Goal: Information Seeking & Learning: Compare options

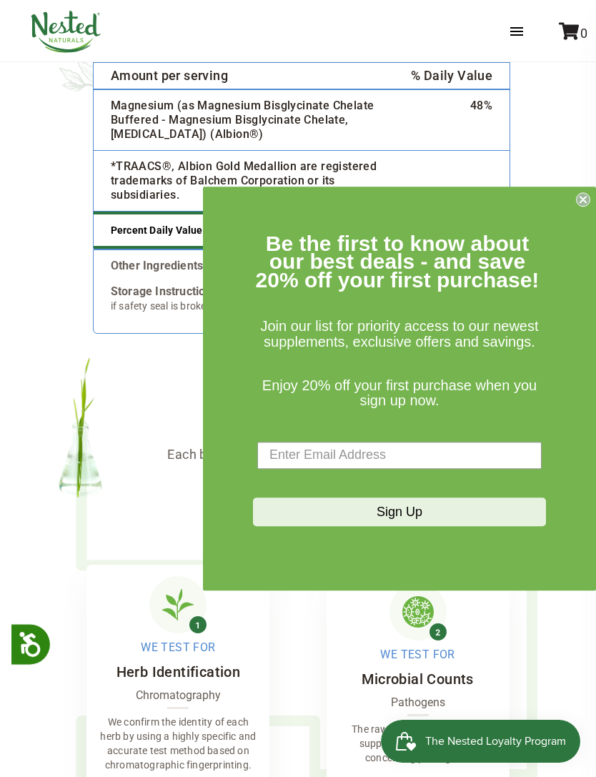
scroll to position [3288, 0]
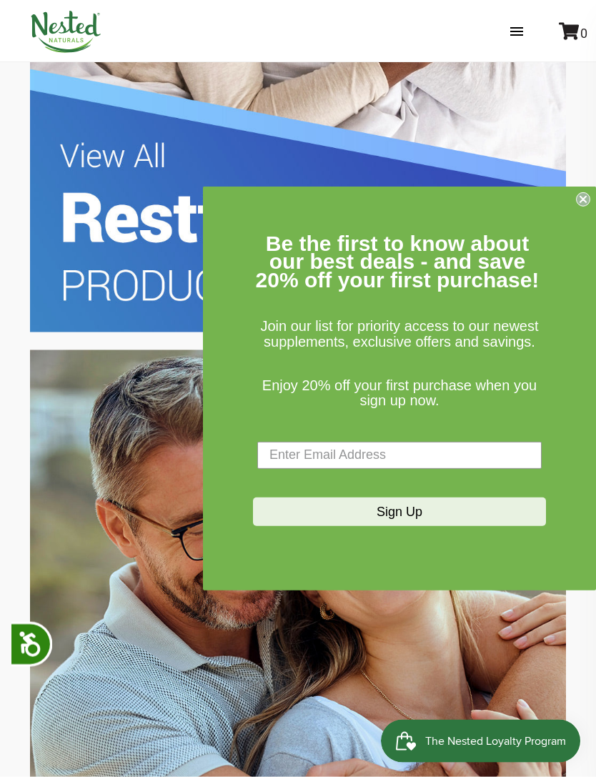
scroll to position [1987, 0]
click at [587, 206] on circle "Close dialog" at bounding box center [584, 199] width 14 height 14
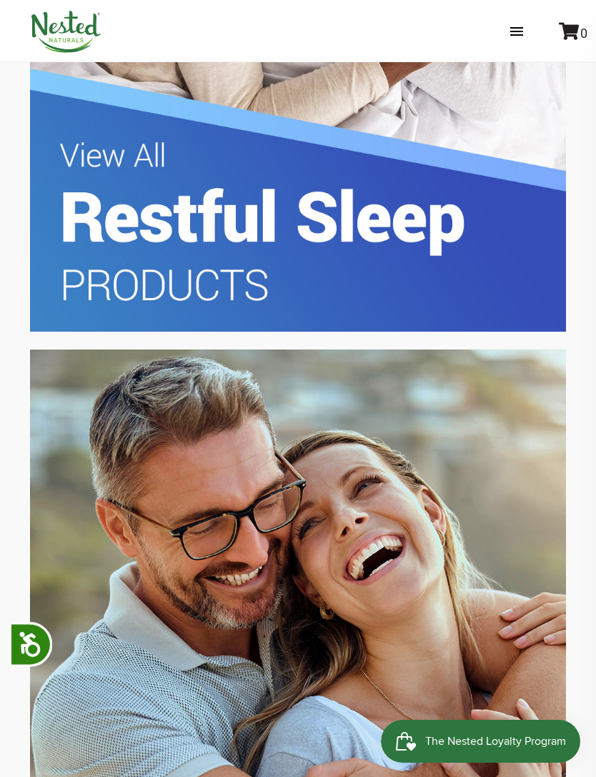
scroll to position [0, 490]
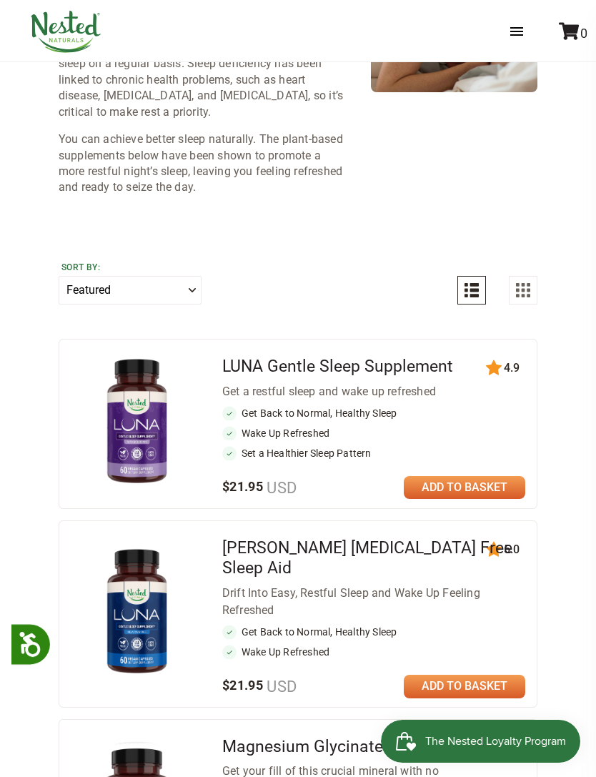
scroll to position [226, 0]
click at [305, 358] on link "LUNA Gentle Sleep Supplement" at bounding box center [337, 367] width 231 height 19
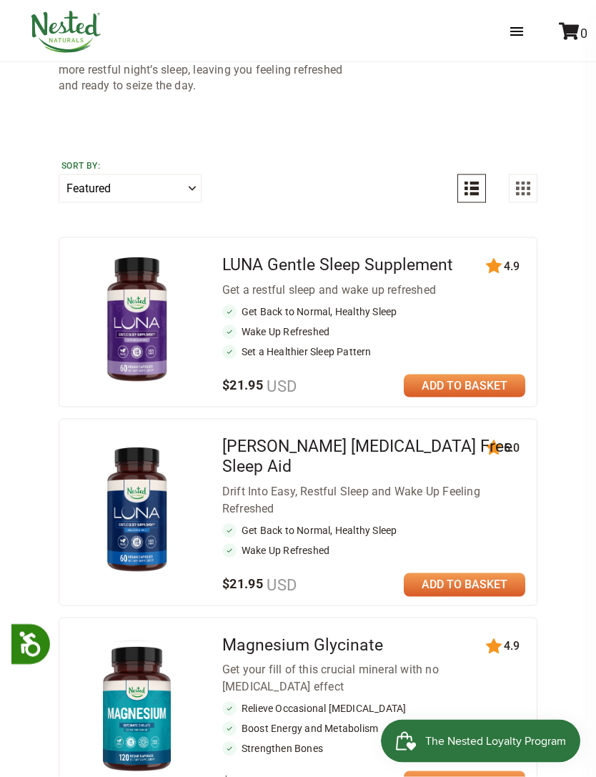
scroll to position [329, 0]
click at [333, 448] on link "[PERSON_NAME] [MEDICAL_DATA] Free Sleep Aid" at bounding box center [367, 456] width 290 height 40
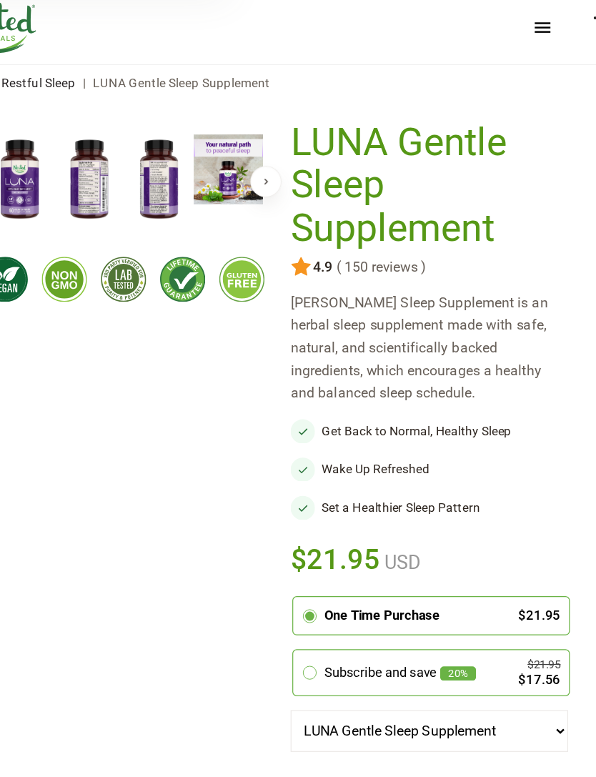
click at [116, 169] on img at bounding box center [144, 206] width 57 height 74
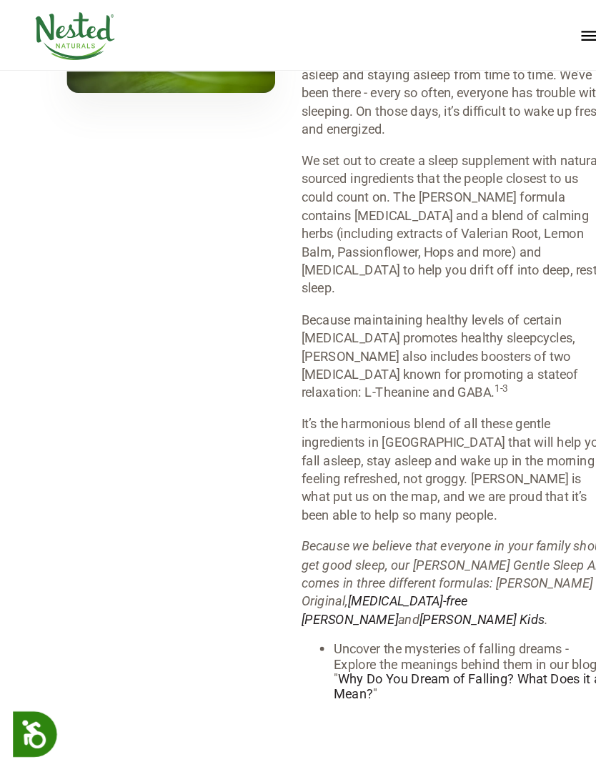
scroll to position [2231, 0]
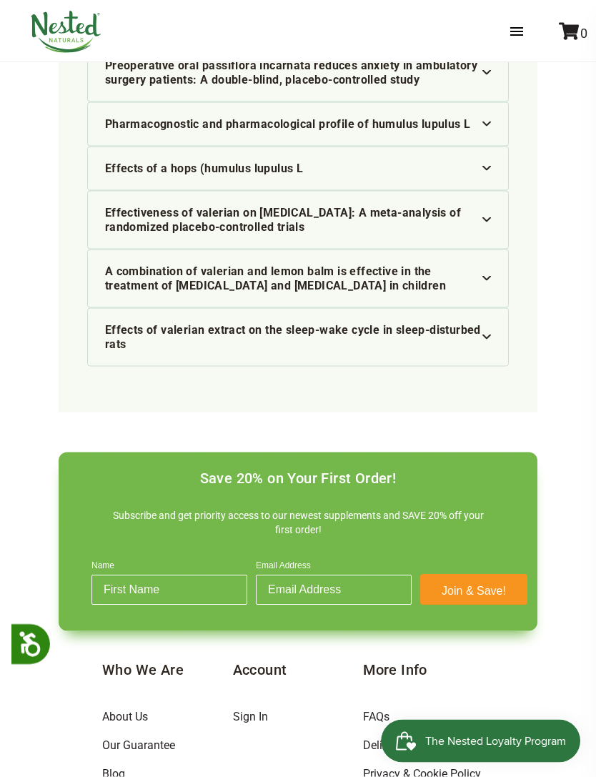
scroll to position [5328, 0]
